Goal: Task Accomplishment & Management: Use online tool/utility

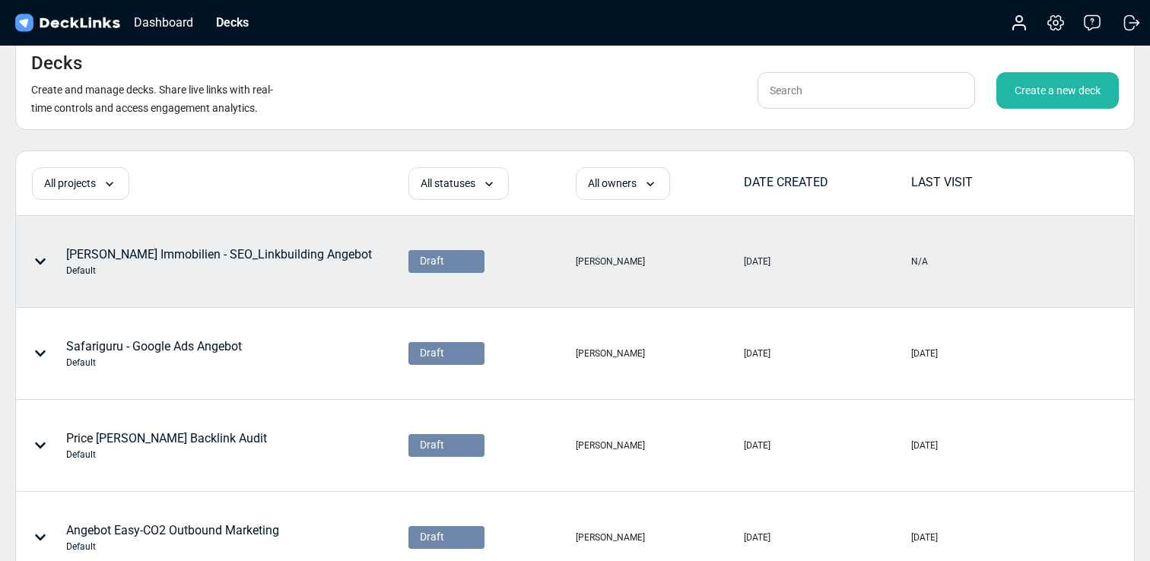
click at [242, 255] on div "[PERSON_NAME] Immobilien - SEO_Linkbuilding Angebot Default" at bounding box center [219, 262] width 306 height 32
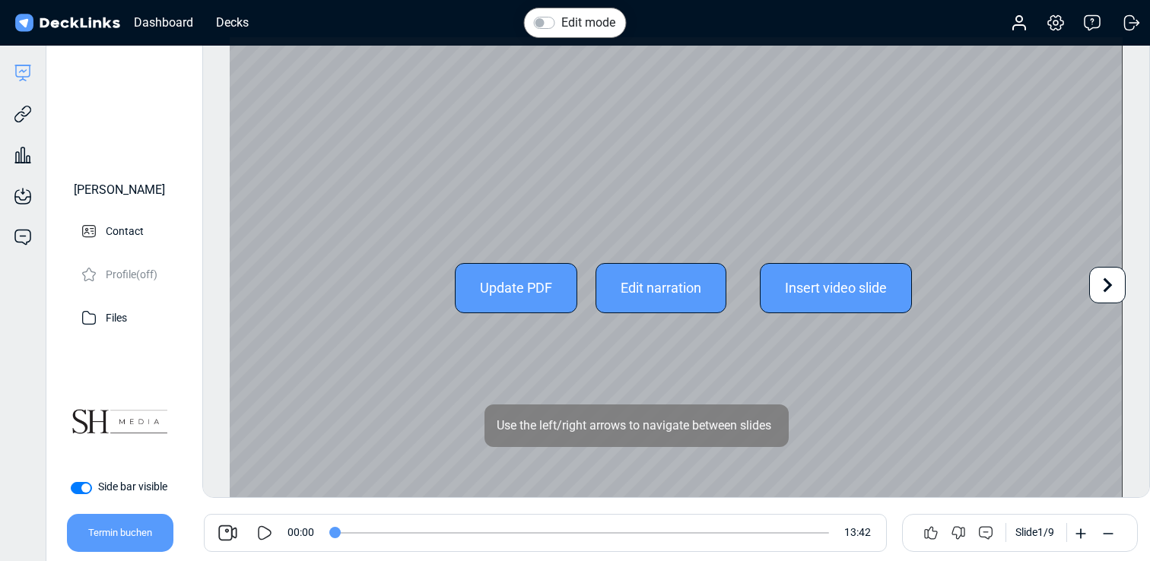
click at [1105, 281] on icon at bounding box center [1107, 285] width 29 height 29
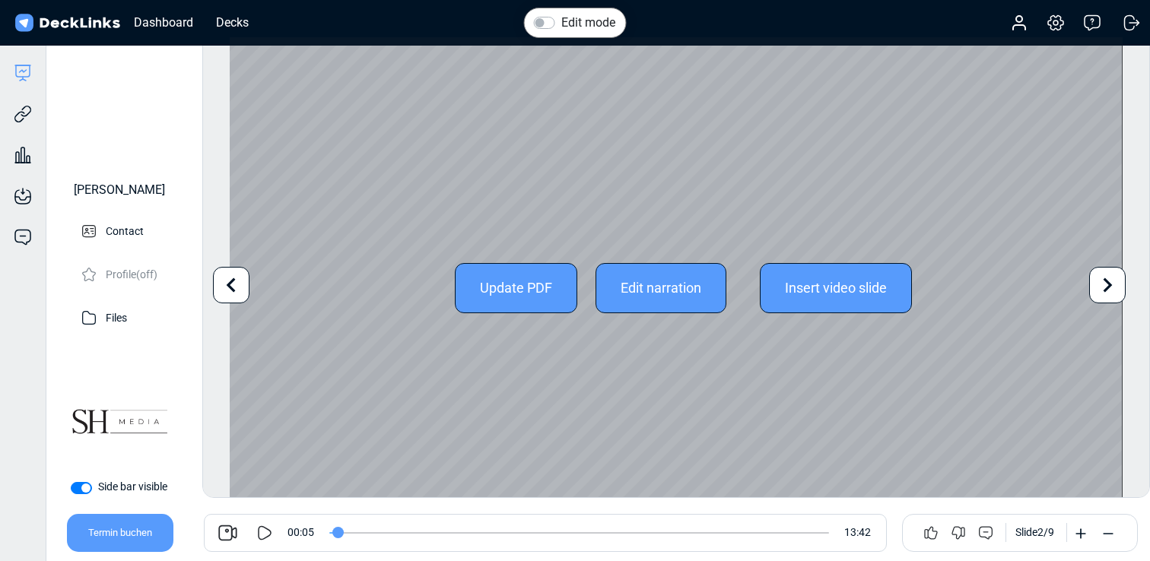
click at [1115, 286] on icon at bounding box center [1107, 285] width 29 height 29
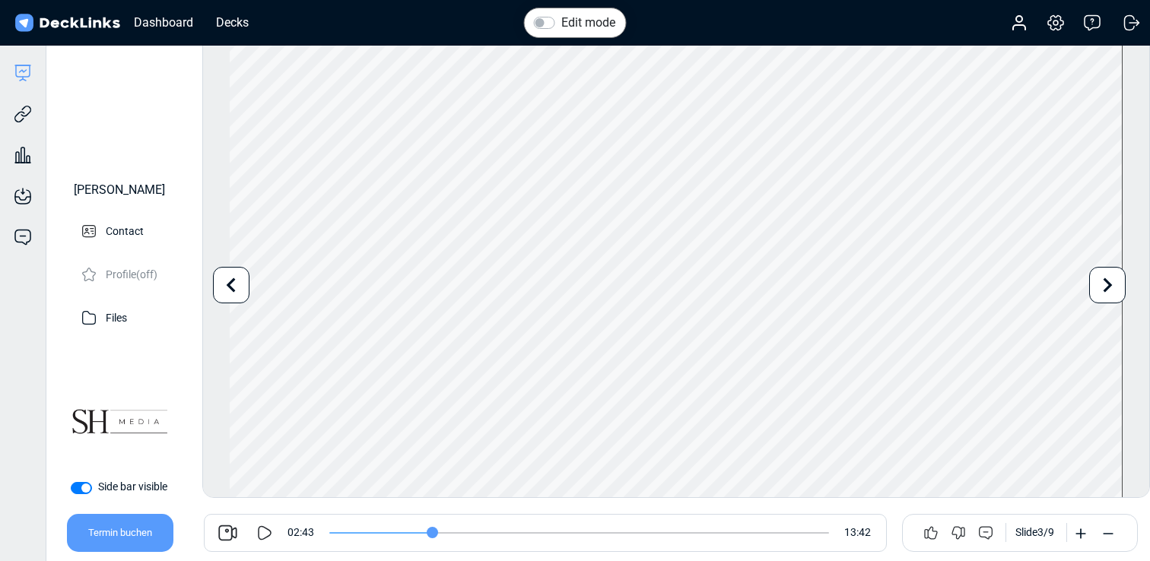
click at [265, 529] on icon at bounding box center [265, 533] width 18 height 18
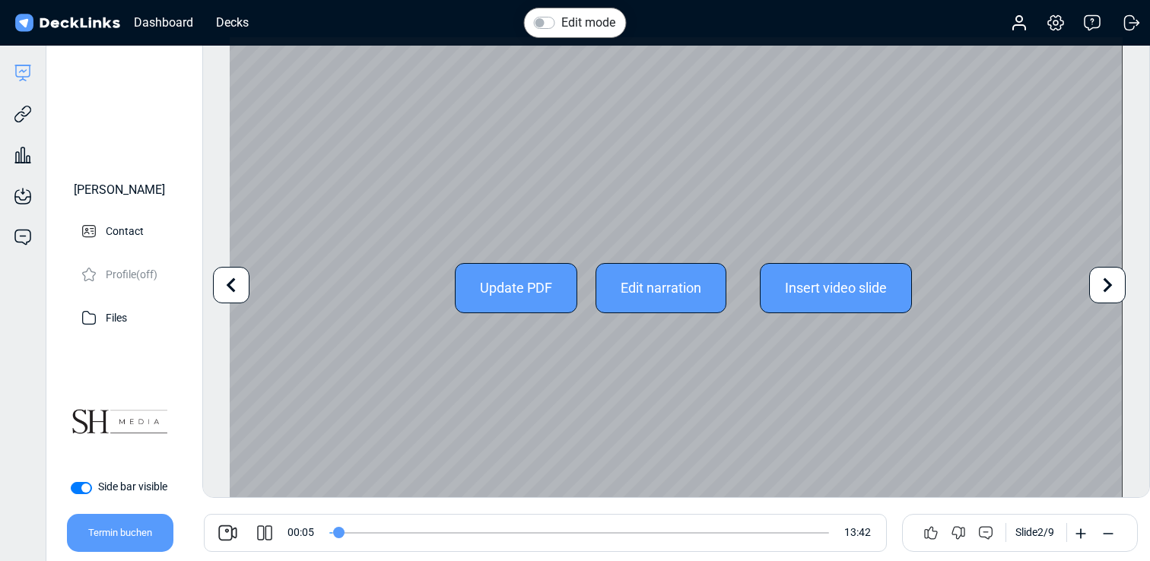
click at [1111, 291] on icon at bounding box center [1107, 285] width 29 height 29
click at [1106, 290] on div "Update PDF Edit narration Insert video slide Use the left/right arrows to navig…" at bounding box center [676, 288] width 892 height 502
click at [1108, 284] on icon at bounding box center [1108, 285] width 9 height 14
click at [1108, 283] on icon at bounding box center [1108, 285] width 9 height 14
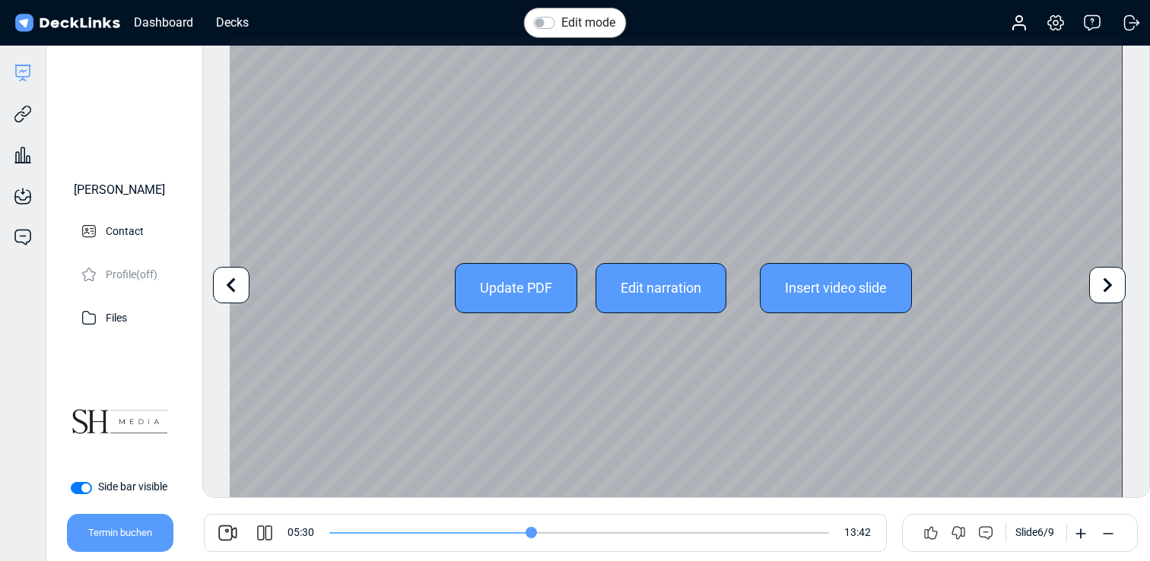
click at [1107, 285] on icon at bounding box center [1107, 285] width 29 height 29
click at [1103, 281] on icon at bounding box center [1107, 285] width 29 height 29
click at [1113, 288] on icon at bounding box center [1107, 285] width 29 height 29
click at [235, 288] on icon at bounding box center [231, 285] width 29 height 29
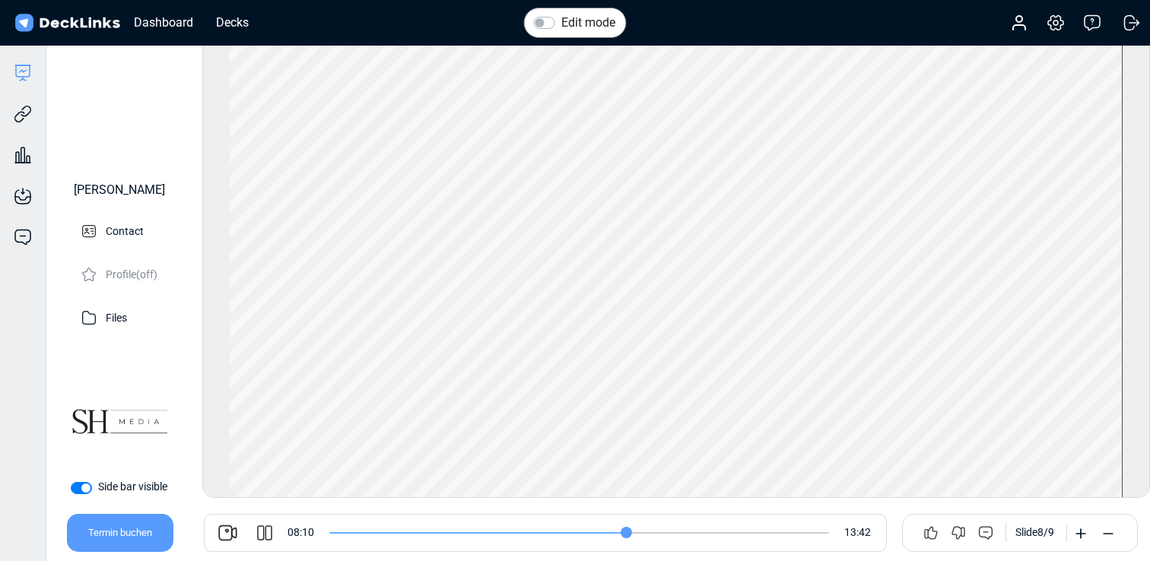
type input "490"
